Goal: Task Accomplishment & Management: Manage account settings

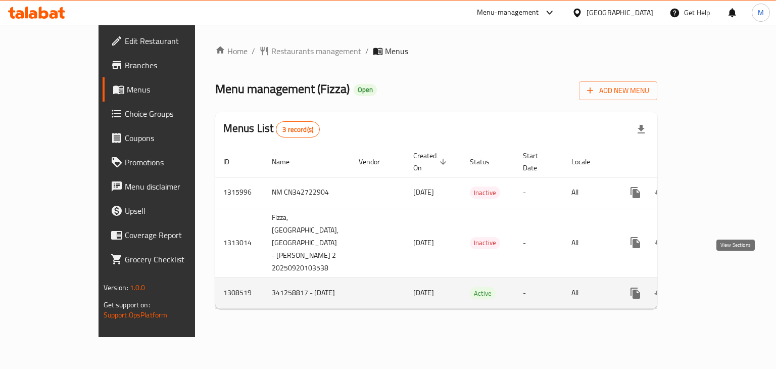
click at [714, 287] on icon "enhanced table" at bounding box center [708, 293] width 12 height 12
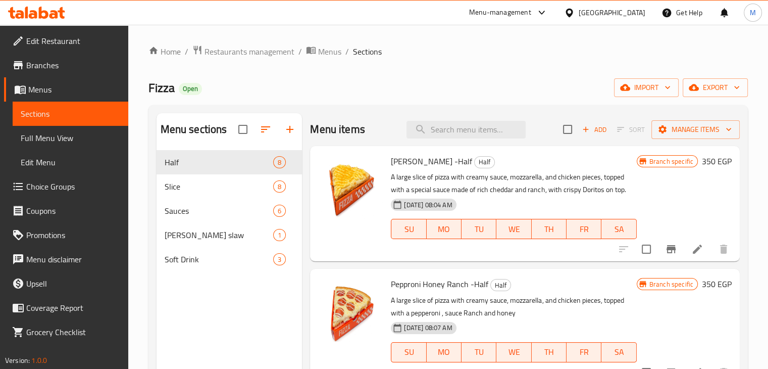
click at [665, 245] on icon "Branch-specific-item" at bounding box center [671, 249] width 12 height 12
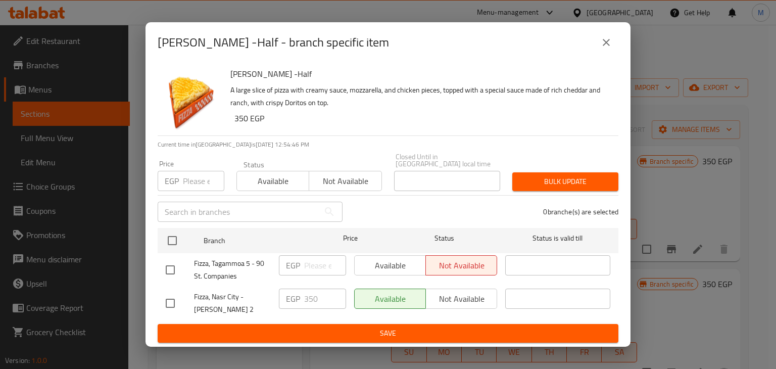
click at [598, 50] on button "close" at bounding box center [606, 42] width 24 height 24
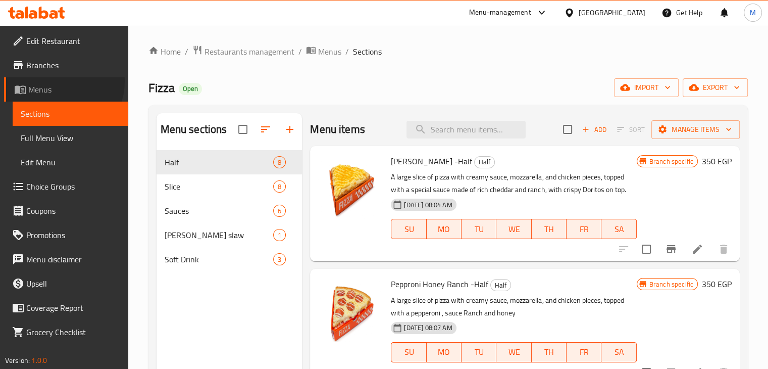
click at [59, 81] on link "Menus" at bounding box center [66, 89] width 124 height 24
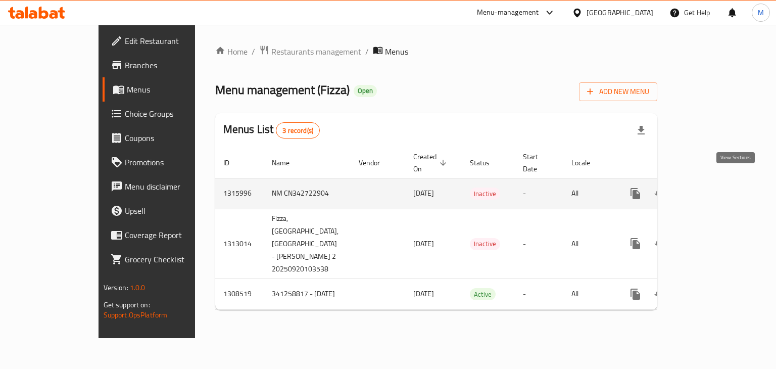
click at [714, 188] on icon "enhanced table" at bounding box center [708, 193] width 12 height 12
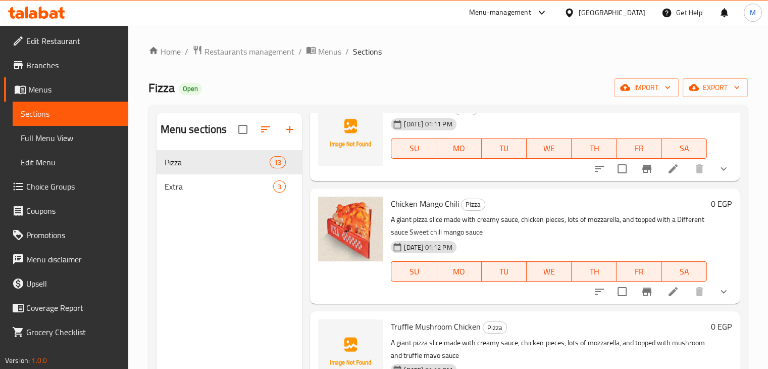
scroll to position [1227, 0]
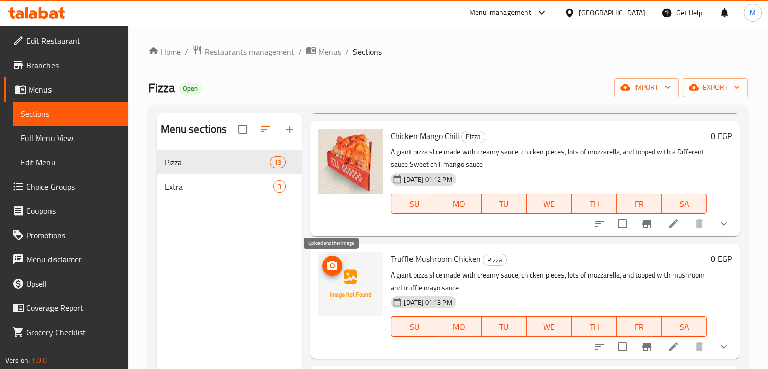
click at [338, 264] on span "upload picture" at bounding box center [332, 266] width 20 height 12
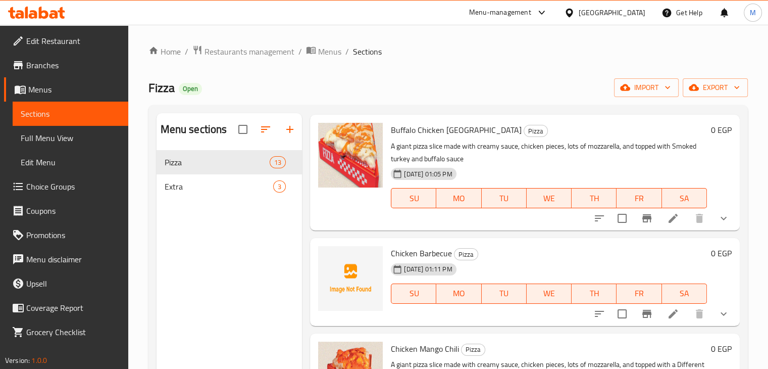
scroll to position [1014, 0]
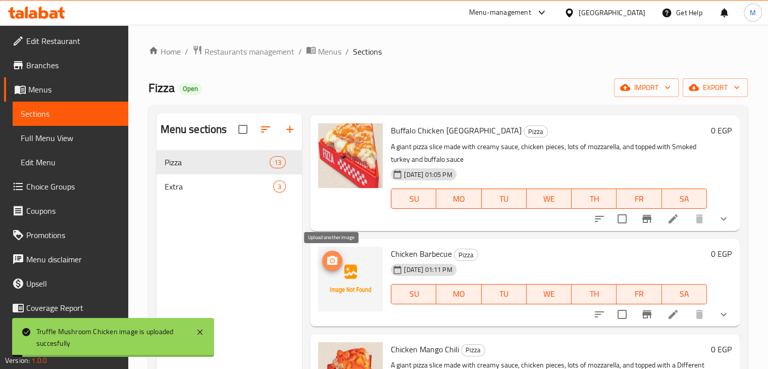
click at [326, 259] on icon "upload picture" at bounding box center [332, 261] width 12 height 12
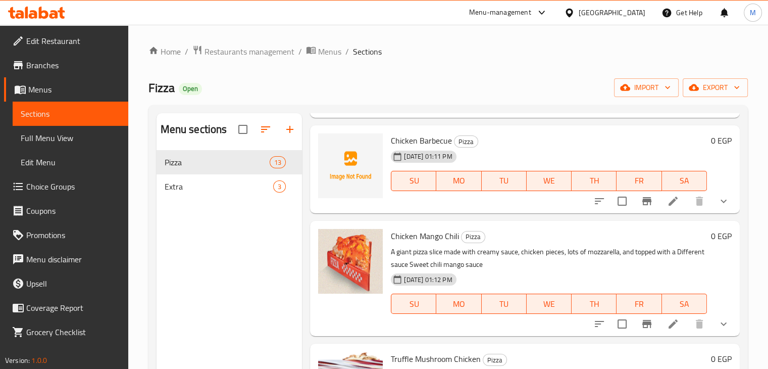
scroll to position [1227, 0]
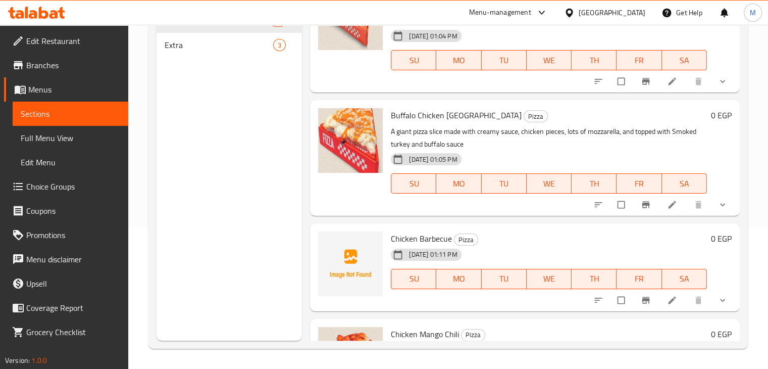
scroll to position [888, 0]
click at [332, 245] on circle "upload picture" at bounding box center [331, 244] width 3 height 3
click at [336, 247] on icon "upload picture" at bounding box center [331, 245] width 10 height 10
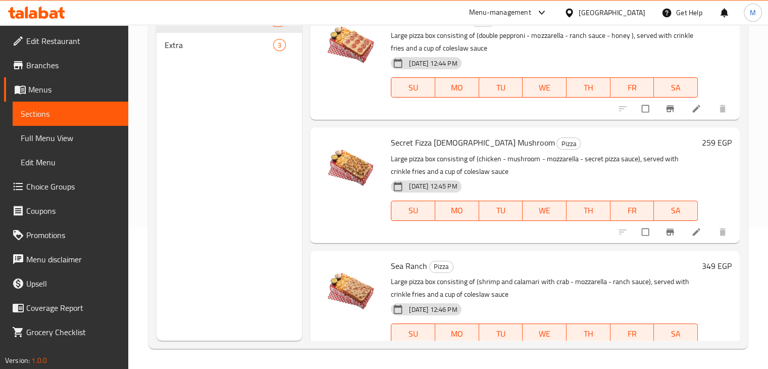
scroll to position [0, 0]
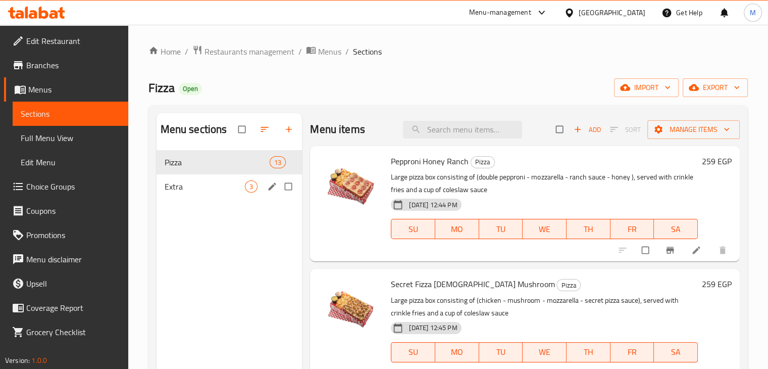
click at [208, 184] on span "Extra" at bounding box center [205, 186] width 81 height 12
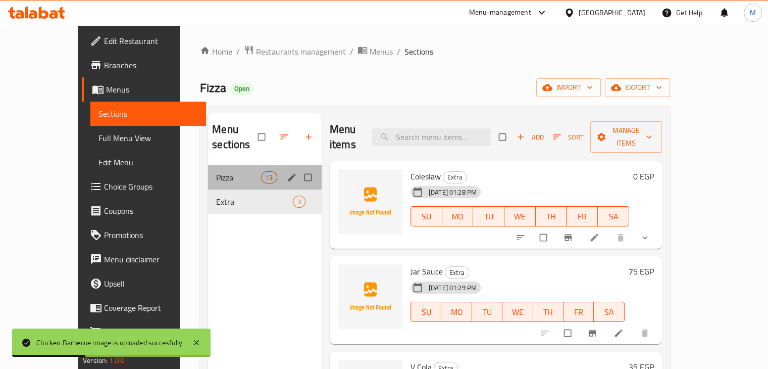
click at [224, 169] on div "Pizza 13" at bounding box center [265, 177] width 114 height 24
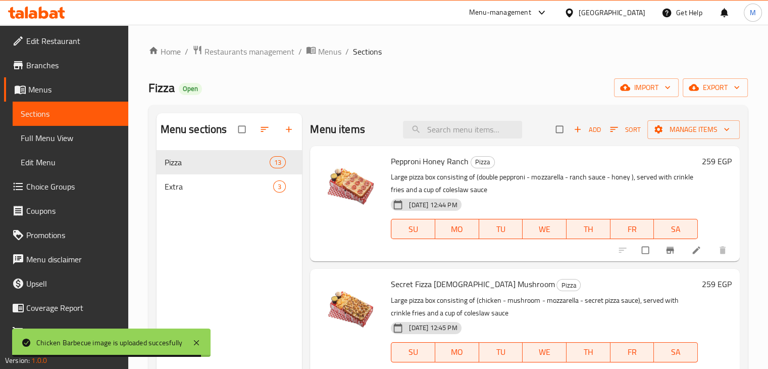
click at [66, 86] on span "Menus" at bounding box center [74, 89] width 92 height 12
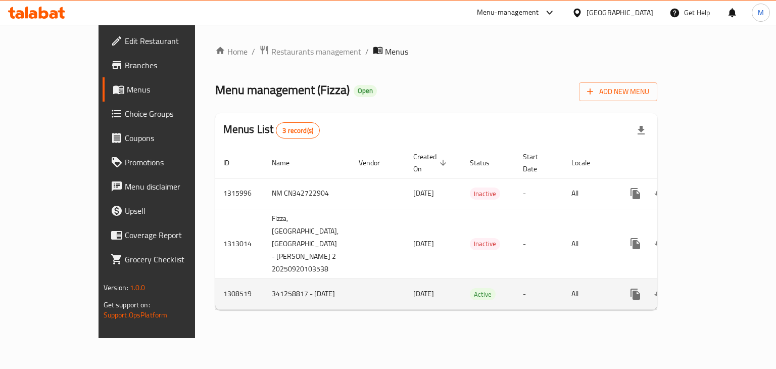
click at [720, 282] on link "enhanced table" at bounding box center [708, 294] width 24 height 24
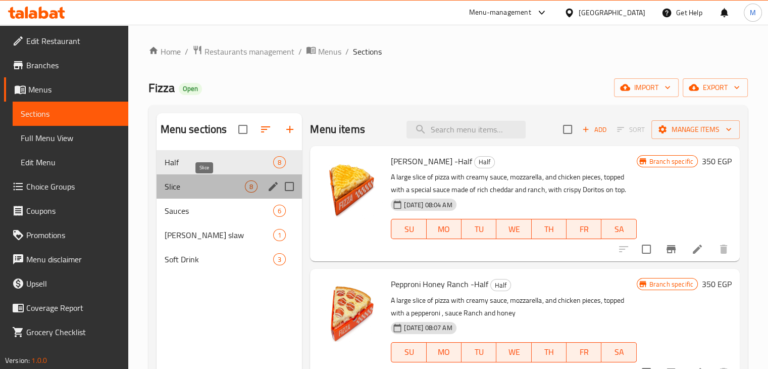
click at [206, 186] on span "Slice" at bounding box center [205, 186] width 81 height 12
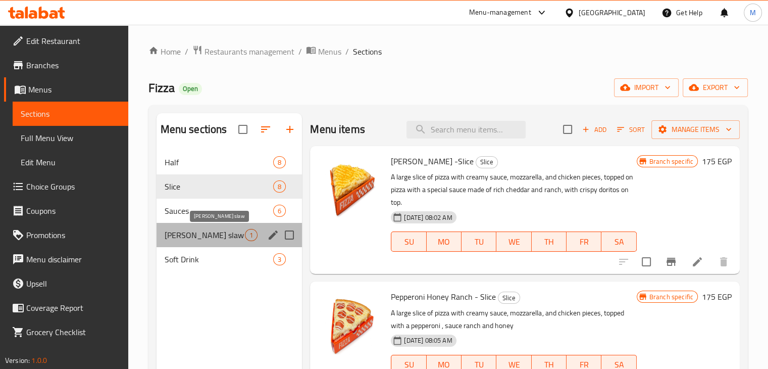
click at [206, 239] on span "[PERSON_NAME] slaw" at bounding box center [205, 235] width 81 height 12
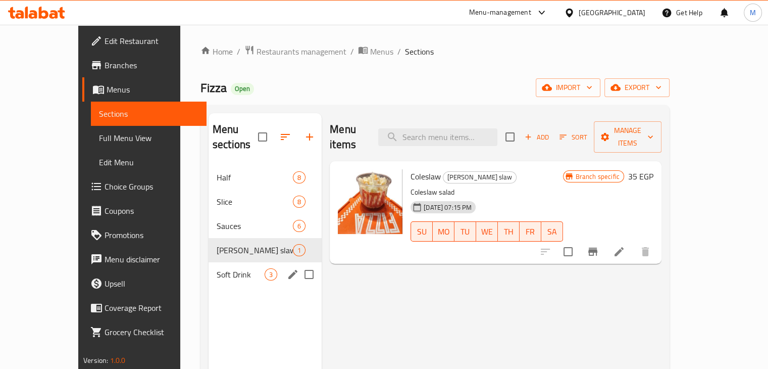
click at [217, 268] on span "Soft Drink" at bounding box center [241, 274] width 48 height 12
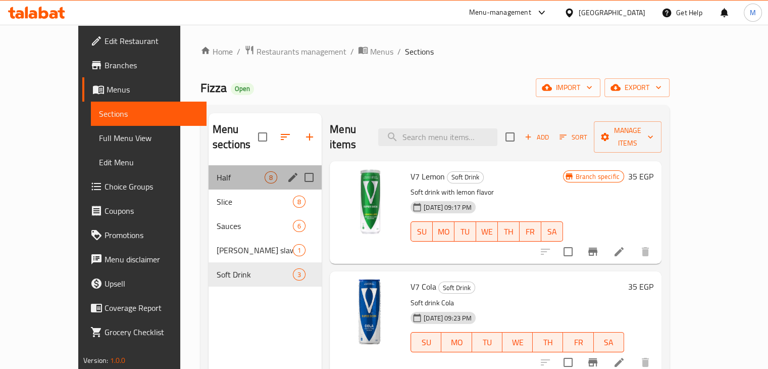
click at [209, 173] on div "Half 8" at bounding box center [265, 177] width 113 height 24
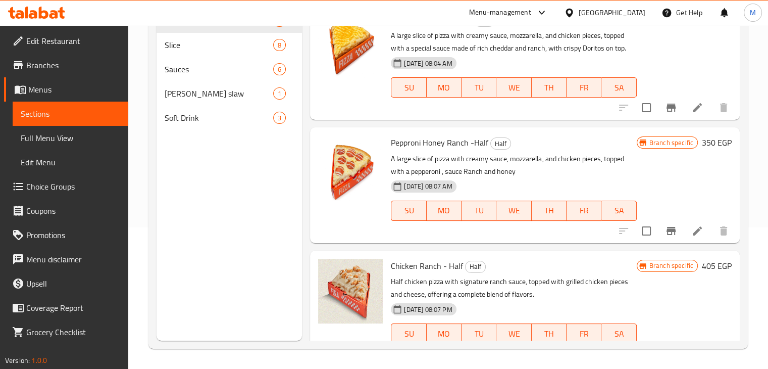
scroll to position [39, 0]
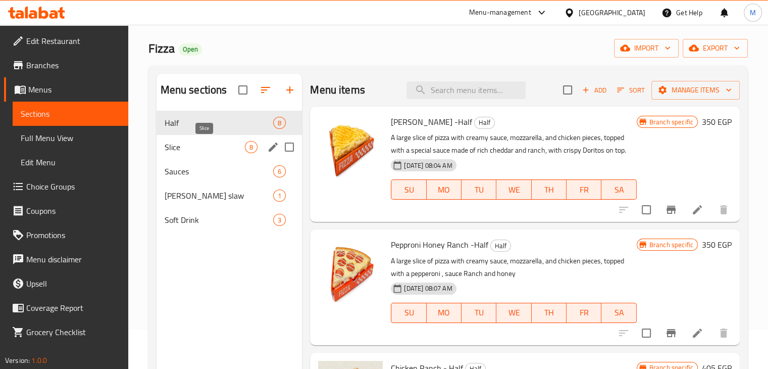
click at [218, 142] on span "Slice" at bounding box center [205, 147] width 81 height 12
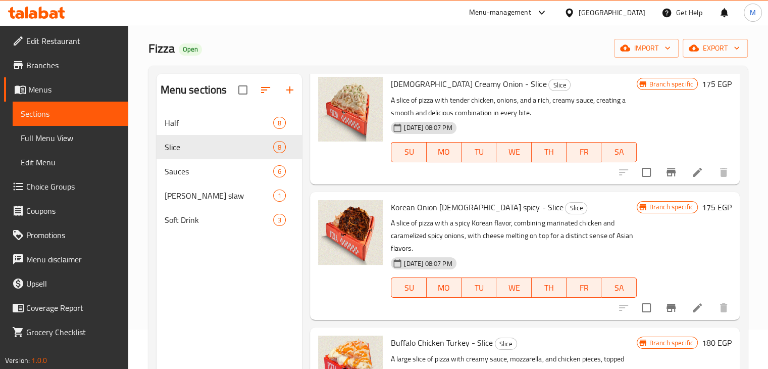
scroll to position [141, 0]
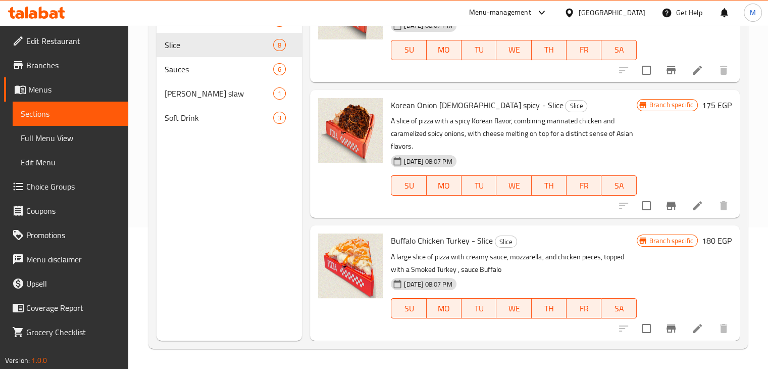
click at [68, 86] on span "Menus" at bounding box center [74, 89] width 92 height 12
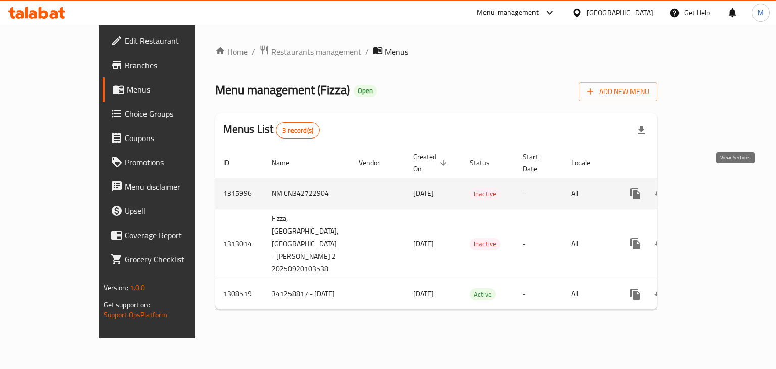
click at [714, 187] on icon "enhanced table" at bounding box center [708, 193] width 12 height 12
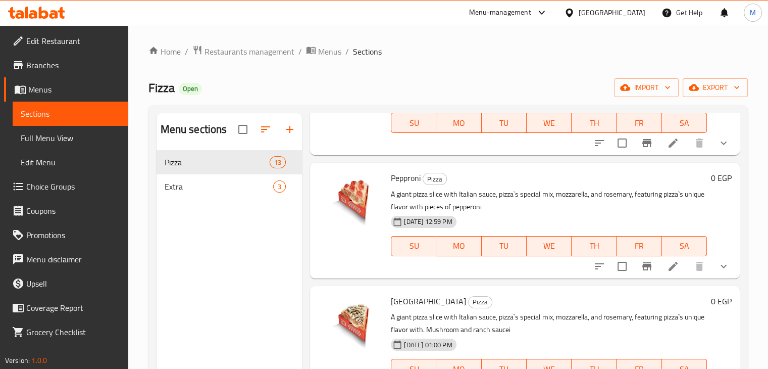
scroll to position [600, 0]
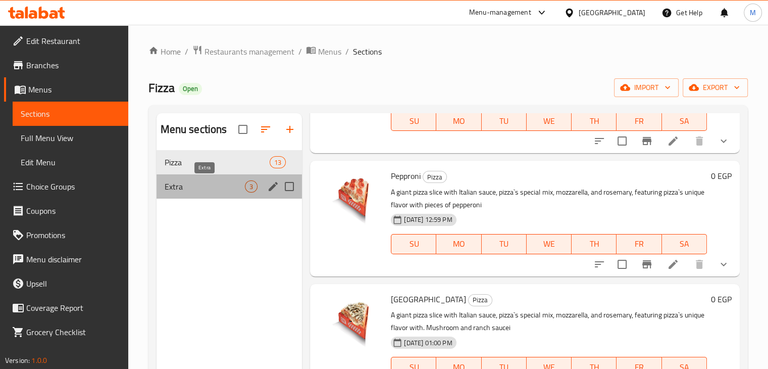
click at [216, 187] on span "Extra" at bounding box center [205, 186] width 81 height 12
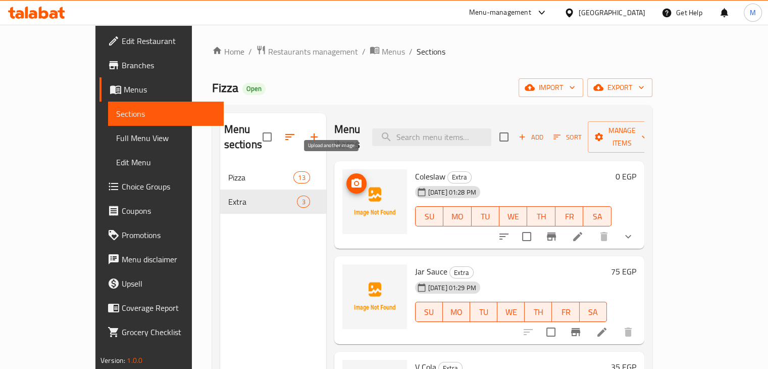
click at [346, 177] on span "upload picture" at bounding box center [356, 183] width 20 height 12
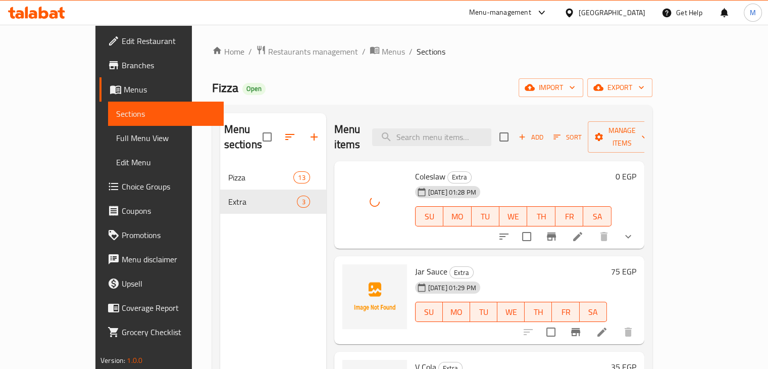
scroll to position [141, 0]
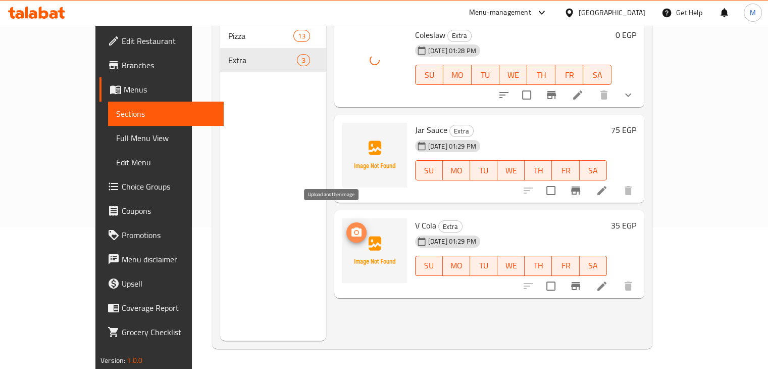
click at [350, 226] on icon "upload picture" at bounding box center [356, 232] width 12 height 12
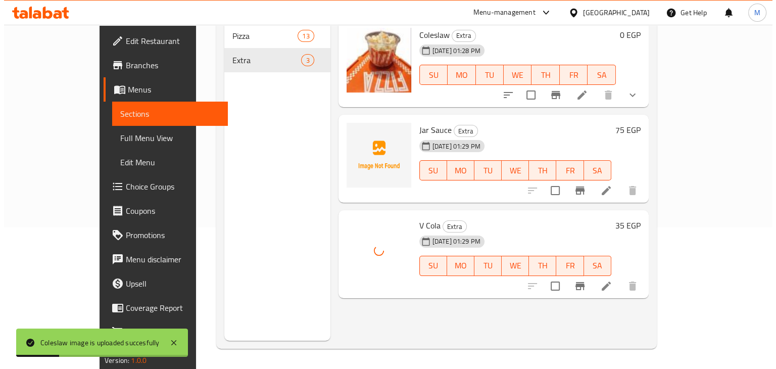
scroll to position [0, 0]
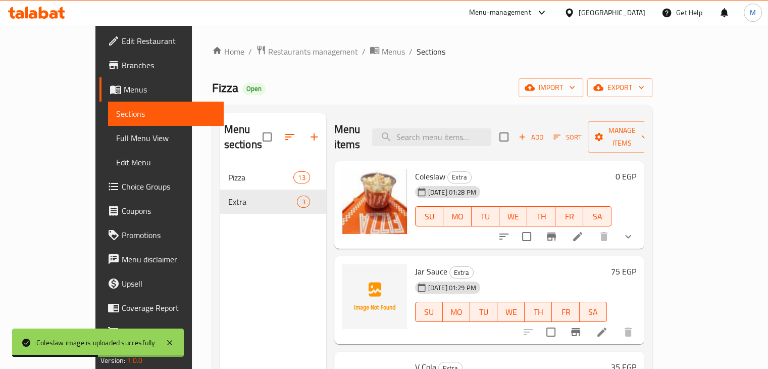
click at [99, 77] on link "Menus" at bounding box center [161, 89] width 124 height 24
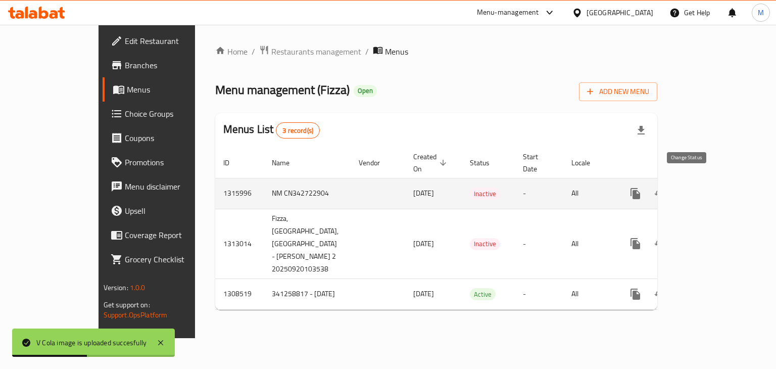
click at [665, 189] on icon "enhanced table" at bounding box center [659, 193] width 11 height 8
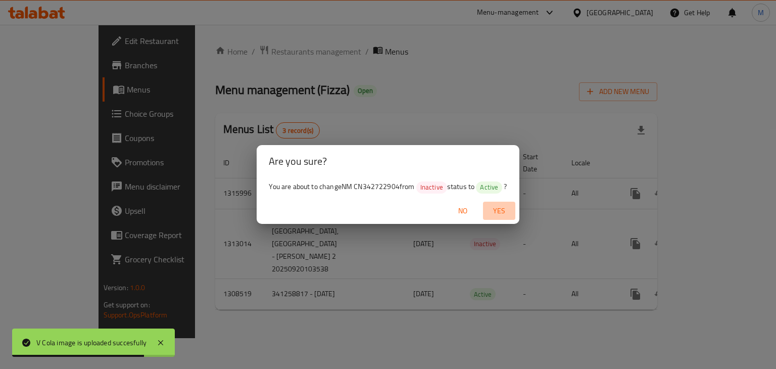
click at [503, 212] on span "Yes" at bounding box center [499, 211] width 24 height 13
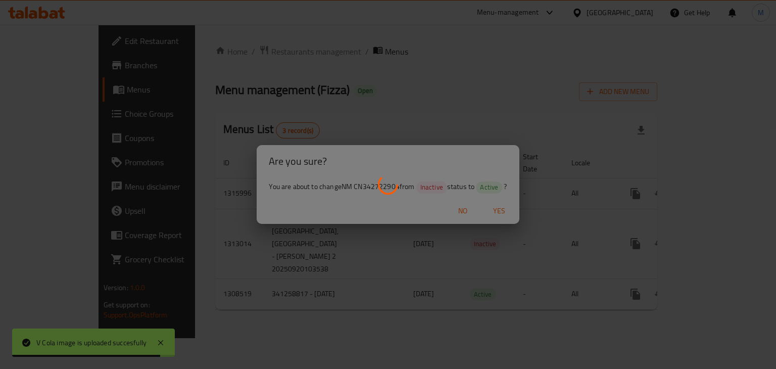
click at [503, 212] on div at bounding box center [388, 184] width 776 height 369
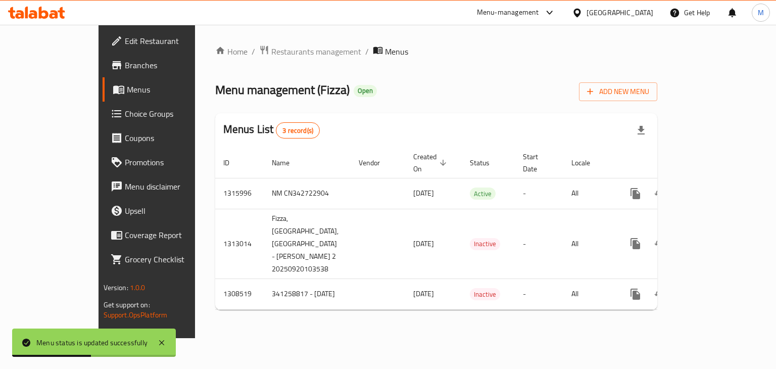
click at [33, 12] on icon at bounding box center [36, 13] width 57 height 12
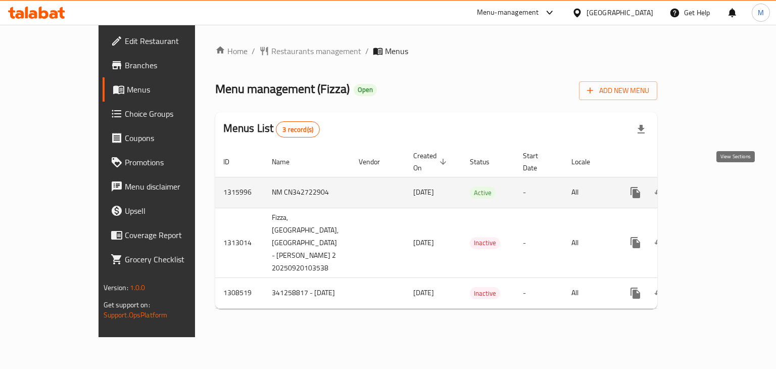
click at [720, 186] on link "enhanced table" at bounding box center [708, 192] width 24 height 24
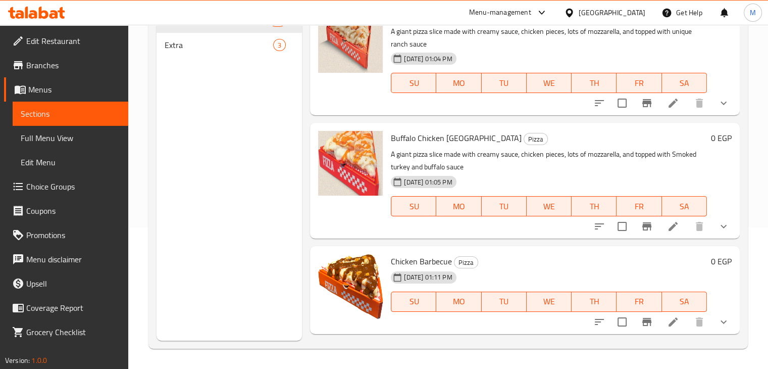
scroll to position [867, 0]
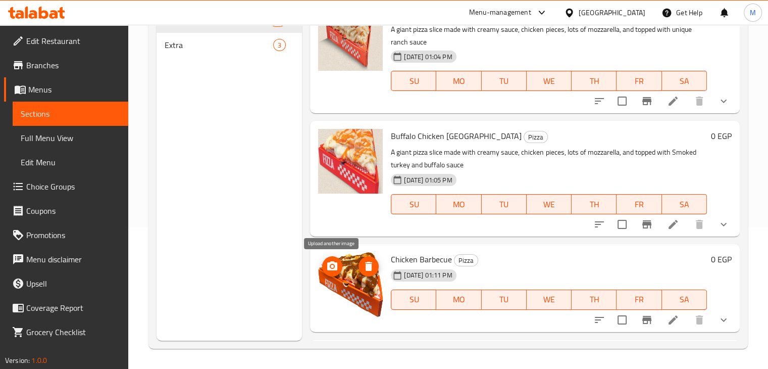
click at [331, 263] on icon "upload picture" at bounding box center [332, 265] width 10 height 9
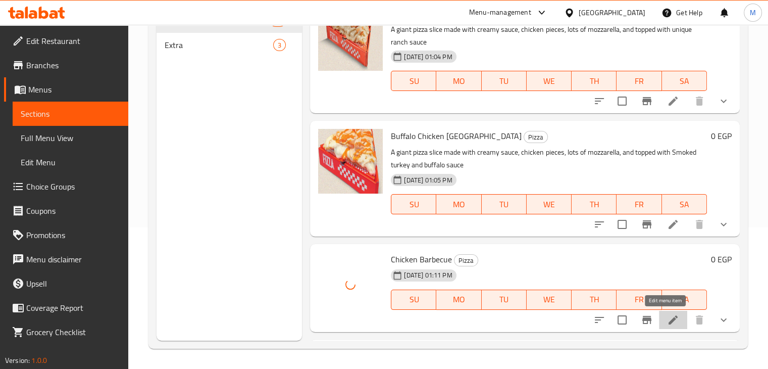
click at [667, 321] on icon at bounding box center [673, 320] width 12 height 12
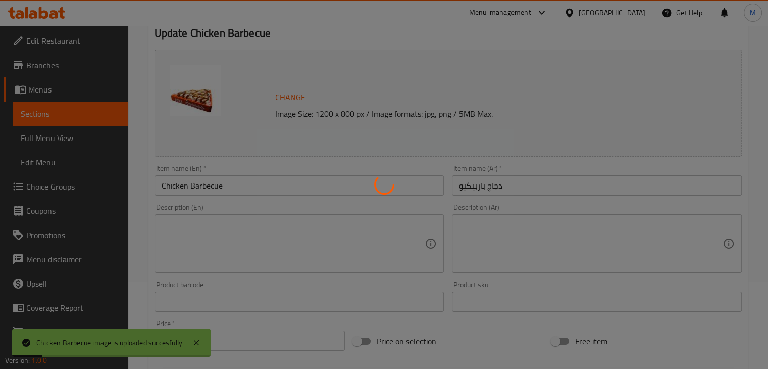
scroll to position [89, 0]
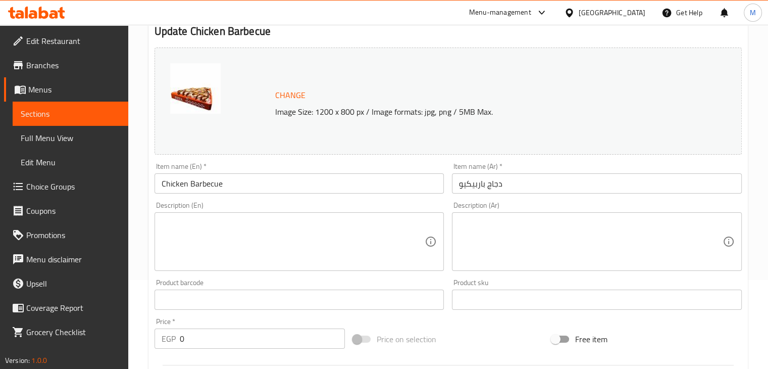
click at [284, 230] on textarea at bounding box center [294, 242] width 264 height 48
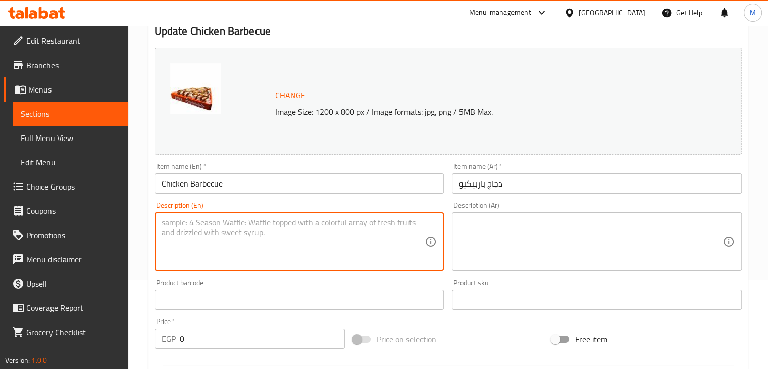
paste textarea "A giant pizza slice made with creamy sauce, chicken pieces, lots of mozzarella,…"
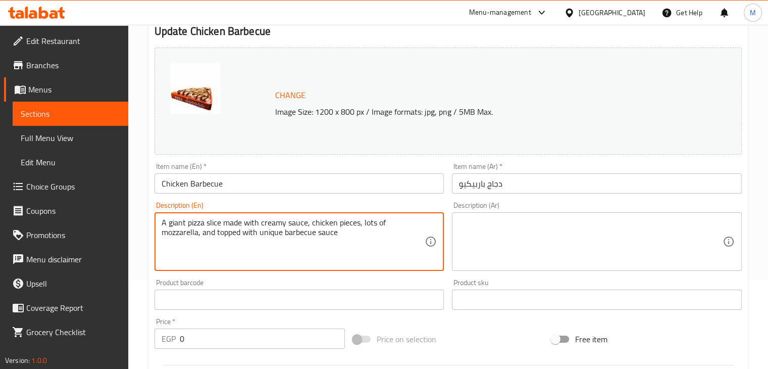
type textarea "A giant pizza slice made with creamy sauce, chicken pieces, lots of mozzarella,…"
click at [543, 236] on textarea at bounding box center [591, 242] width 264 height 48
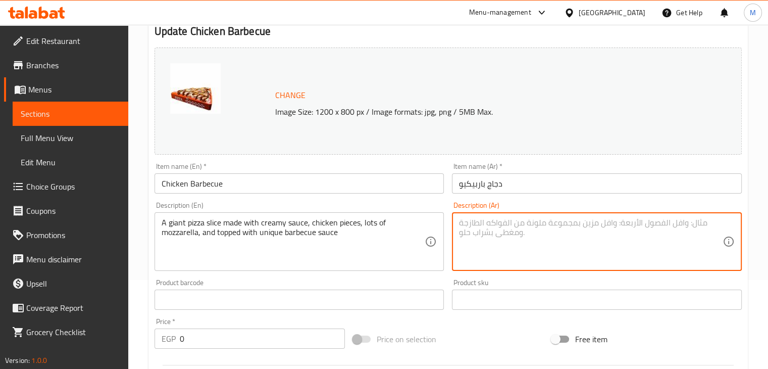
paste textarea "شريحة بيتزا ضخمة مكوّنة من صوص كريمي وقطع فراخ وكثير من الموتزاريلا، ومغطاة باص…"
type textarea "شريحة بيتزا ضخمة مكوّنة من صوص كريمي وقطع فراخ وكثير من الموتزاريلا، ومغطاة باص…"
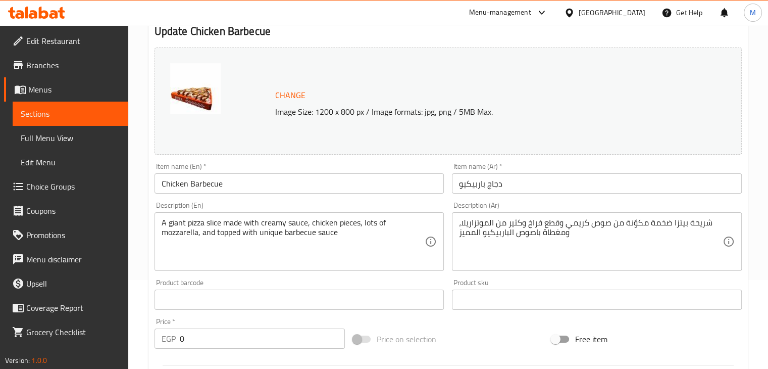
click at [366, 275] on div "Product barcode Product barcode" at bounding box center [299, 294] width 298 height 39
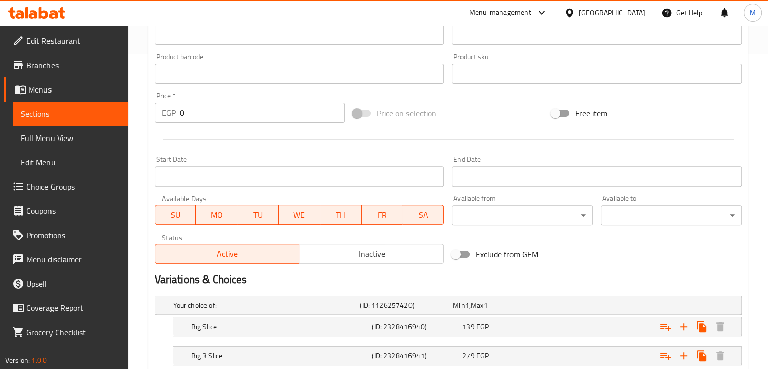
scroll to position [382, 0]
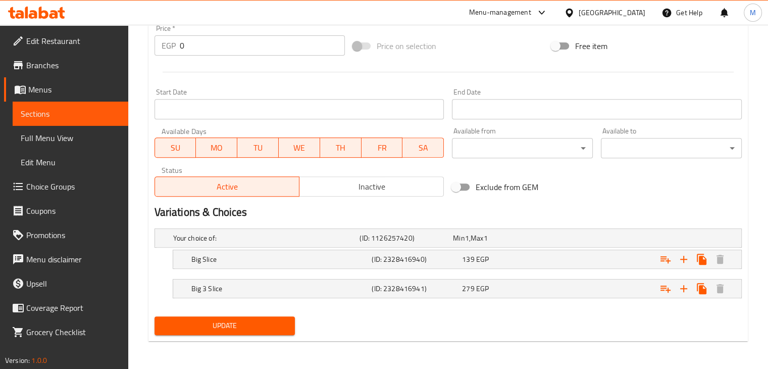
click at [218, 322] on span "Update" at bounding box center [225, 325] width 125 height 13
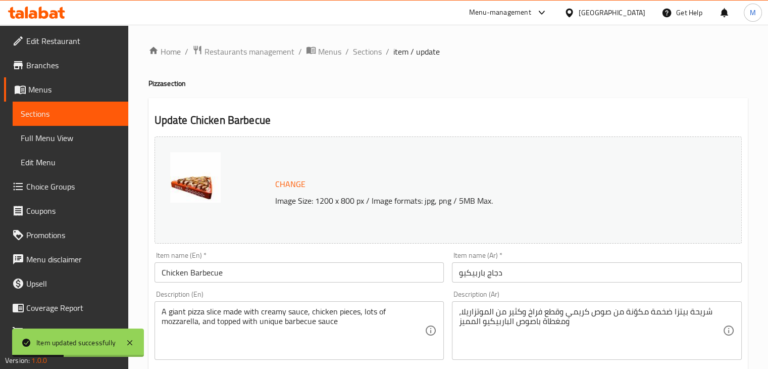
scroll to position [0, 0]
click at [46, 7] on icon at bounding box center [36, 13] width 57 height 12
